Goal: Task Accomplishment & Management: Manage account settings

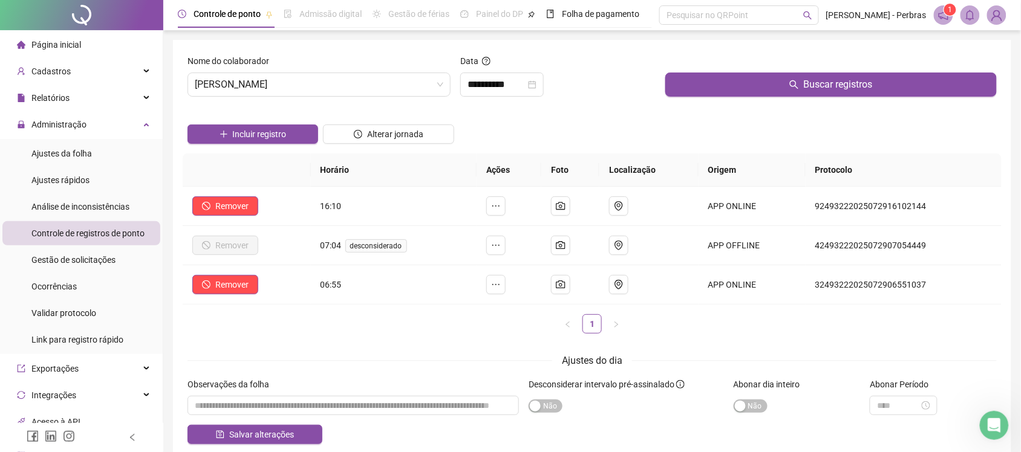
click at [62, 38] on div "Página inicial" at bounding box center [49, 45] width 64 height 24
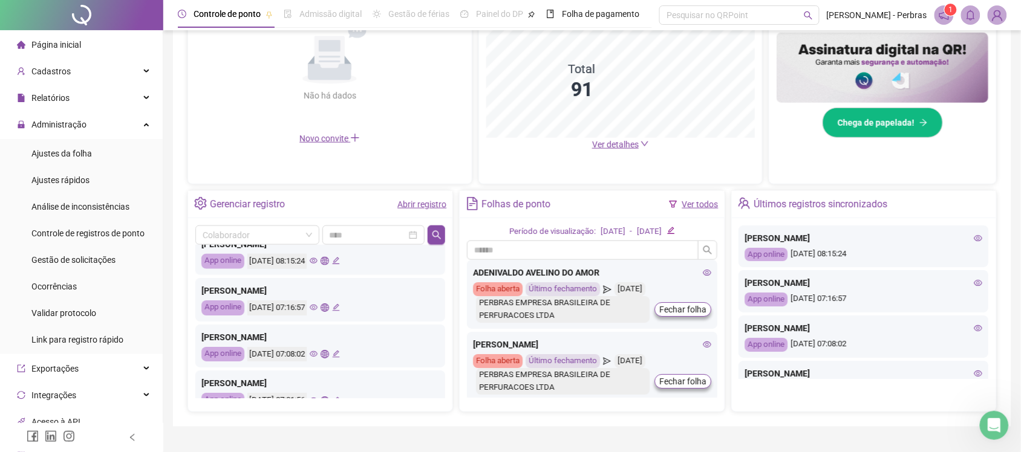
scroll to position [76, 0]
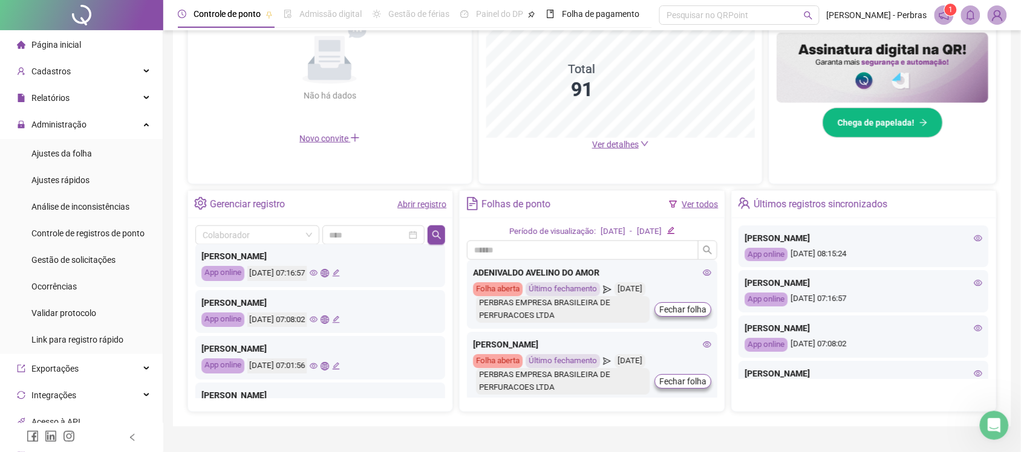
click at [318, 273] on icon "eye" at bounding box center [314, 273] width 8 height 8
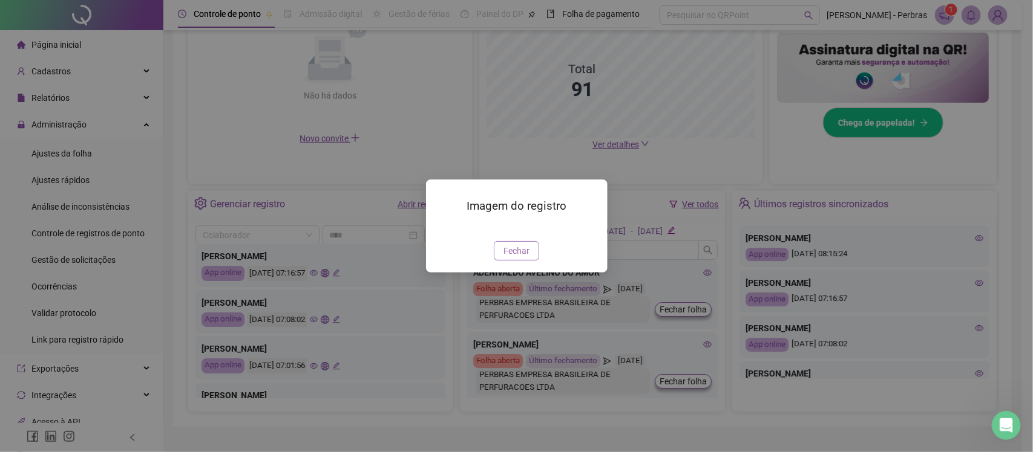
click at [522, 258] on span "Fechar" at bounding box center [516, 250] width 26 height 13
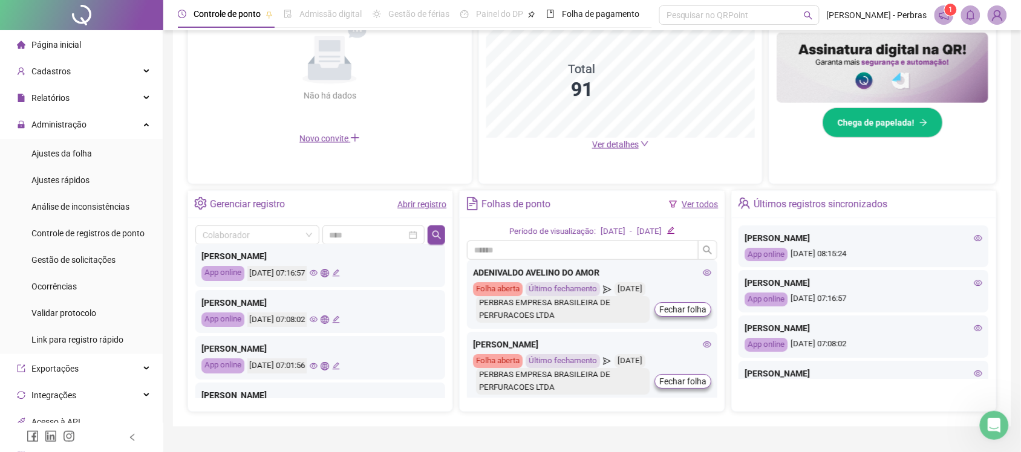
click at [328, 273] on icon "global" at bounding box center [325, 273] width 8 height 8
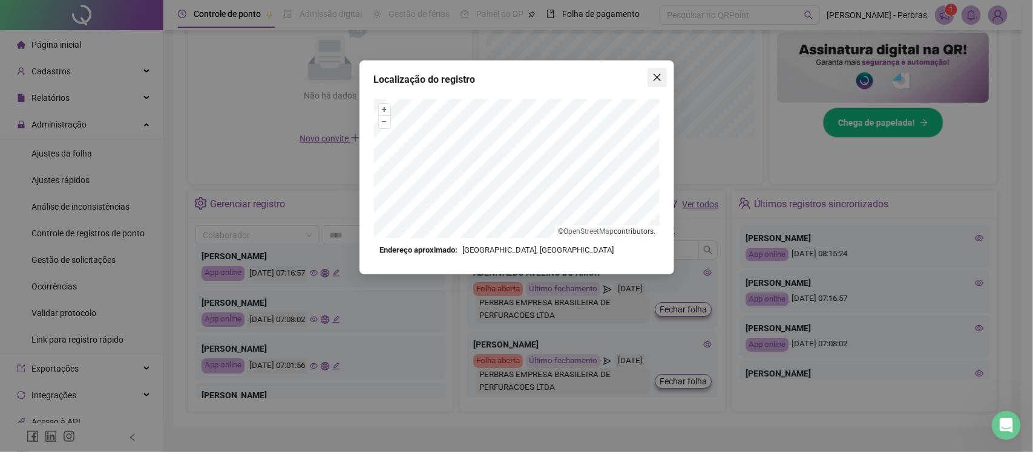
click at [661, 73] on span "Close" at bounding box center [656, 78] width 19 height 10
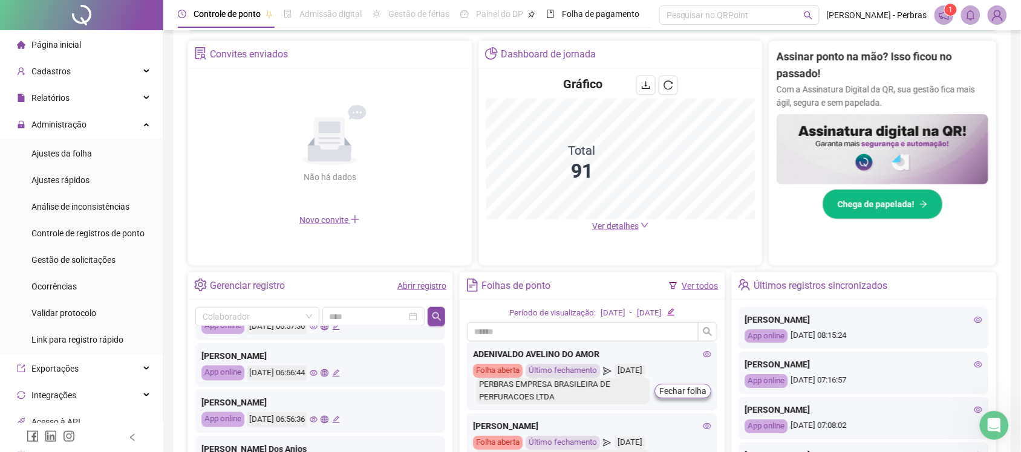
scroll to position [0, 0]
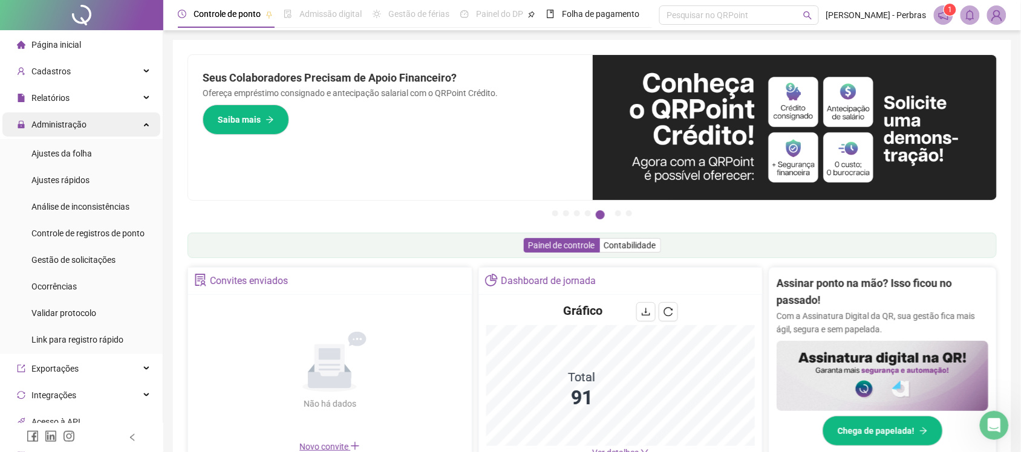
click at [86, 120] on div "Administração" at bounding box center [81, 125] width 158 height 24
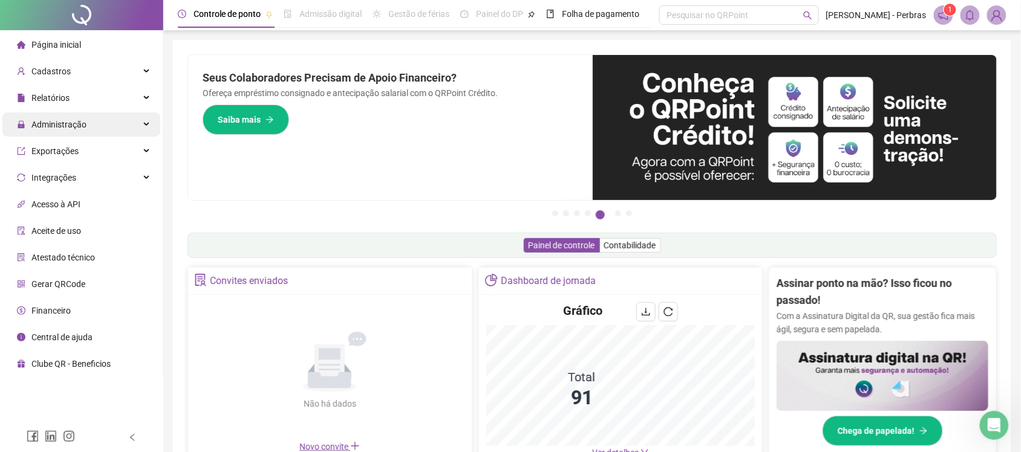
click at [86, 120] on div "Administração" at bounding box center [81, 125] width 158 height 24
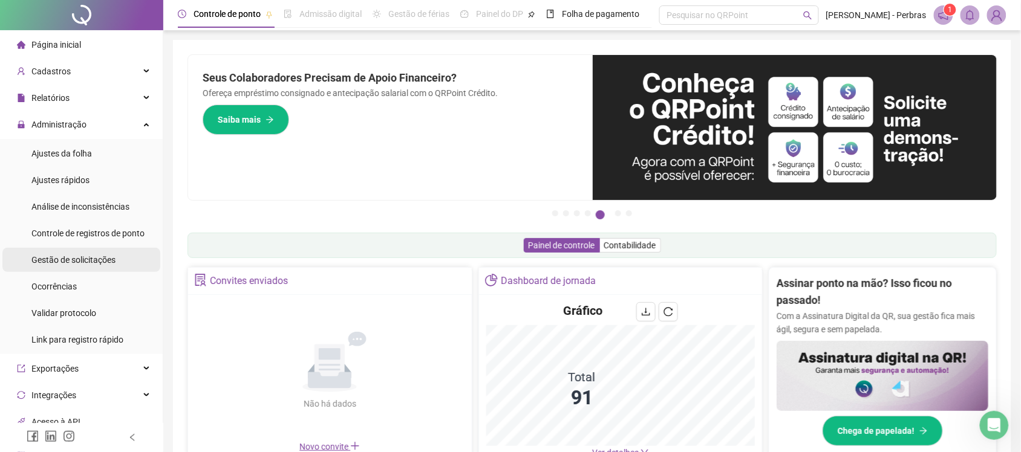
click at [74, 258] on span "Gestão de solicitações" at bounding box center [73, 260] width 84 height 10
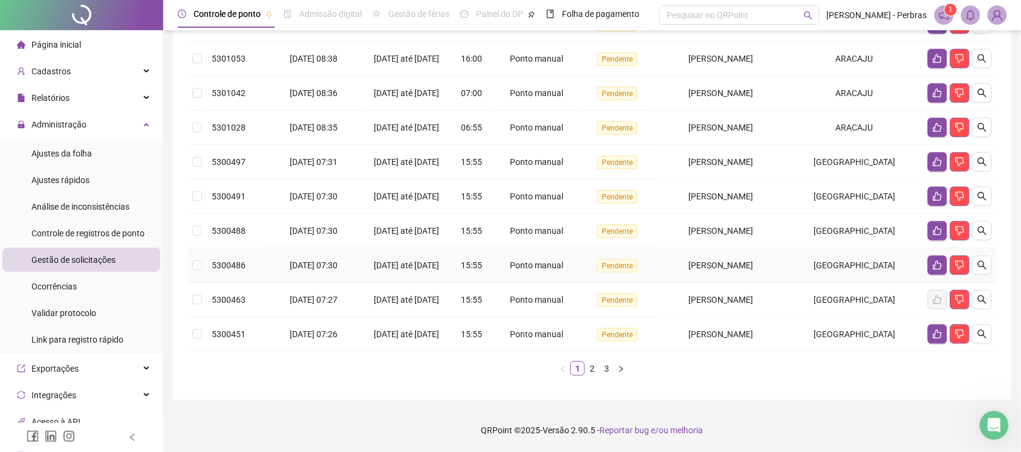
scroll to position [302, 0]
click at [593, 376] on link "2" at bounding box center [592, 368] width 13 height 13
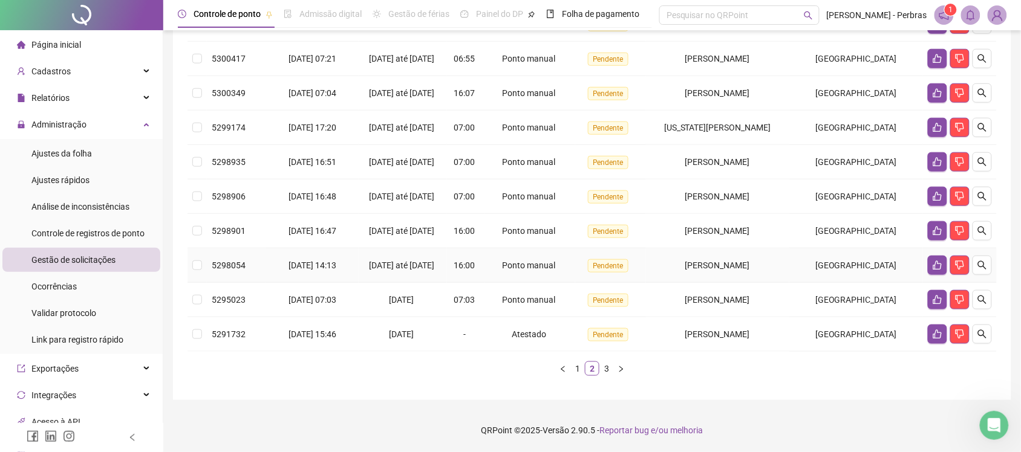
scroll to position [330, 0]
click at [608, 370] on link "3" at bounding box center [606, 368] width 13 height 13
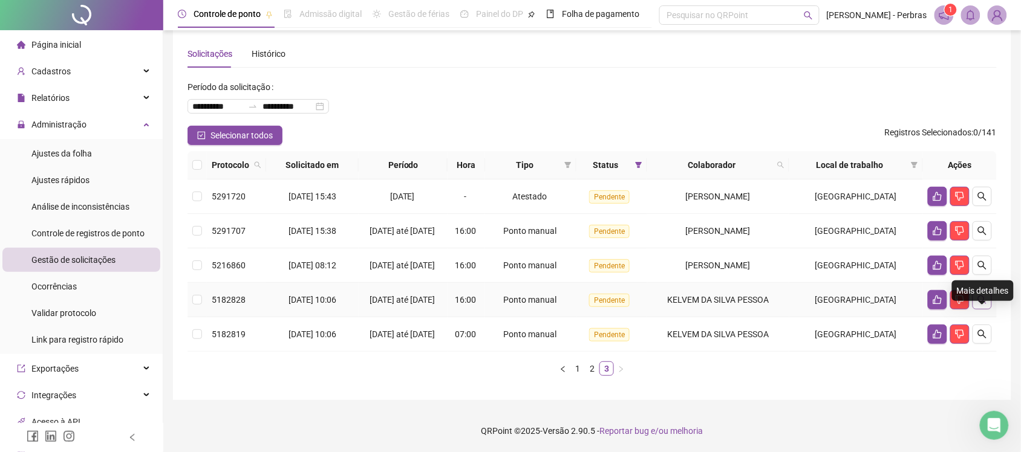
click at [984, 296] on icon "search" at bounding box center [982, 300] width 8 height 8
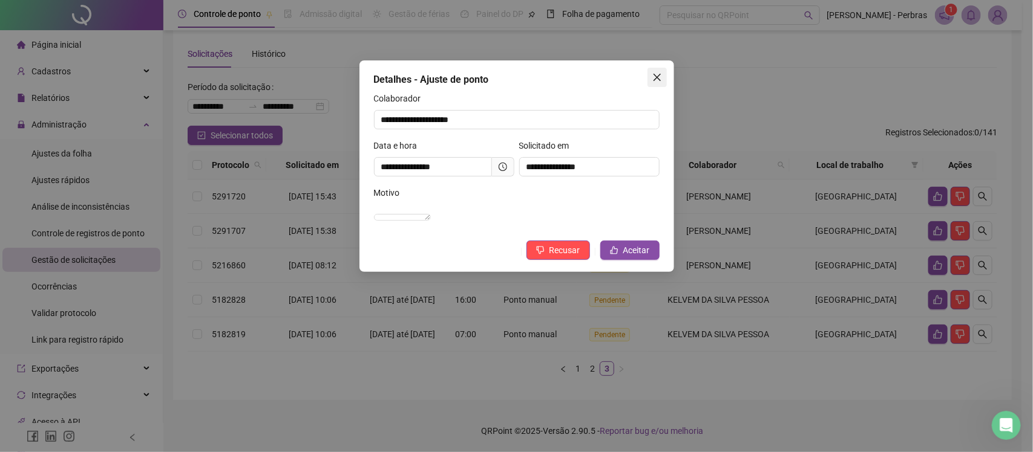
click at [658, 77] on icon "close" at bounding box center [657, 78] width 10 height 10
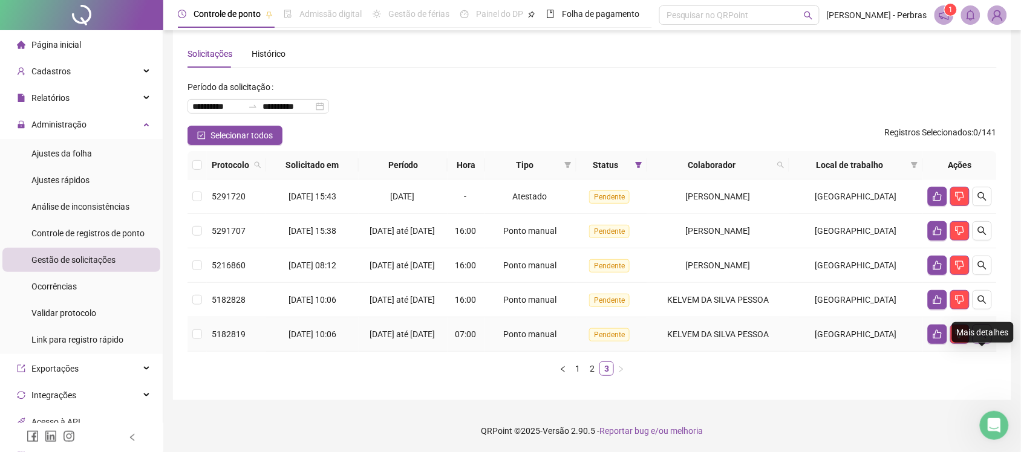
click at [983, 330] on icon "search" at bounding box center [982, 334] width 8 height 8
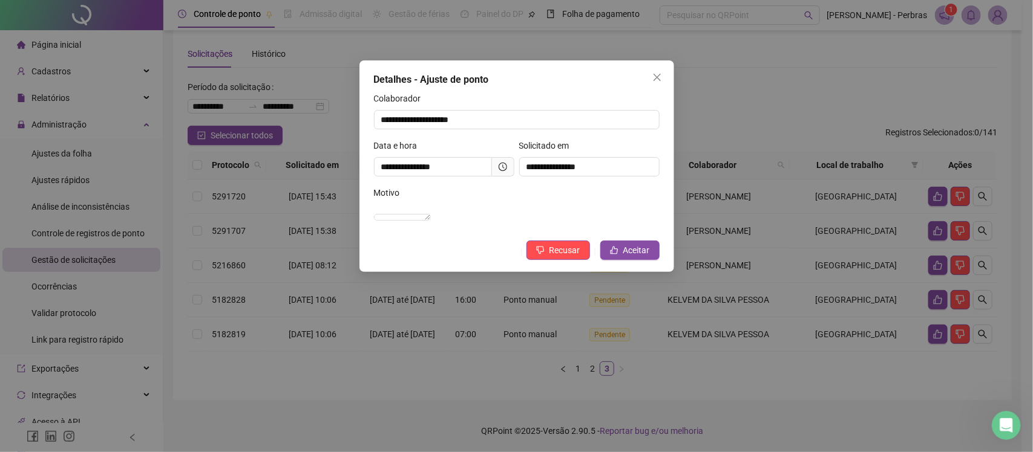
click at [667, 74] on div "**********" at bounding box center [516, 166] width 315 height 212
click at [661, 74] on span "Close" at bounding box center [656, 78] width 19 height 10
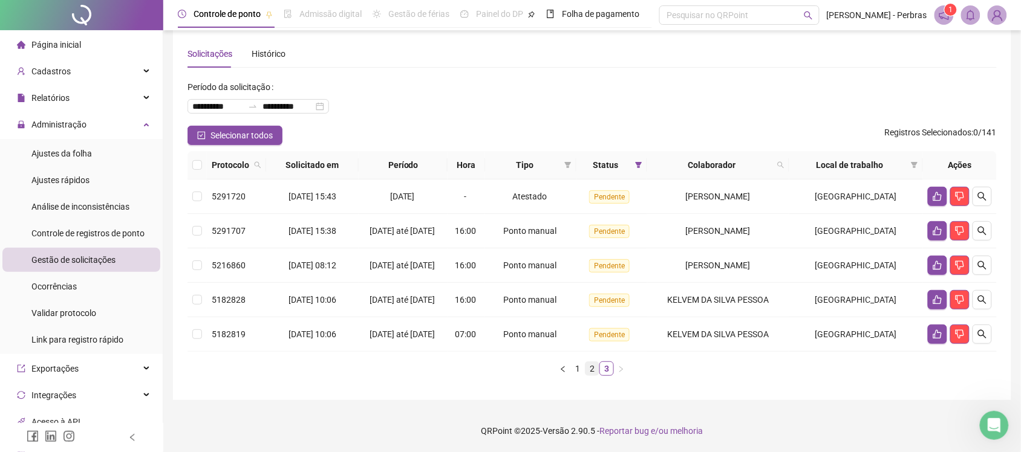
click at [590, 367] on link "2" at bounding box center [592, 368] width 13 height 13
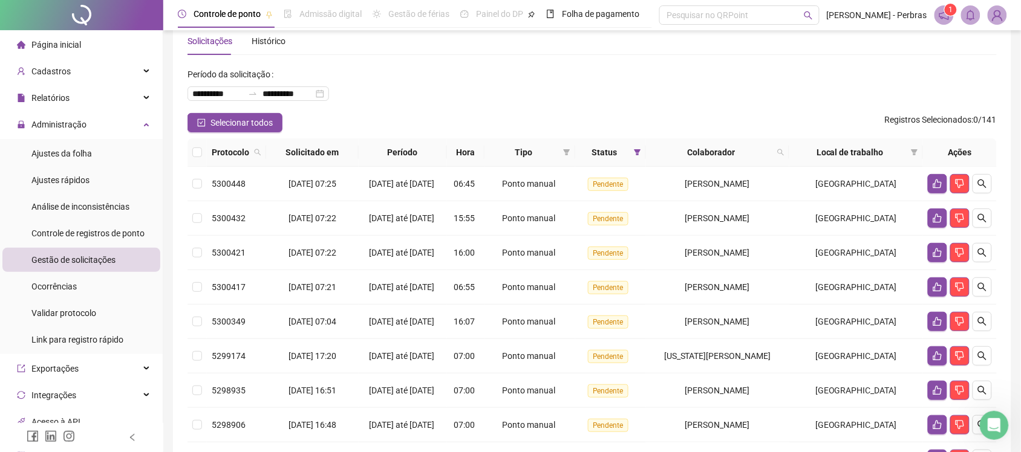
scroll to position [0, 0]
